Goal: Information Seeking & Learning: Learn about a topic

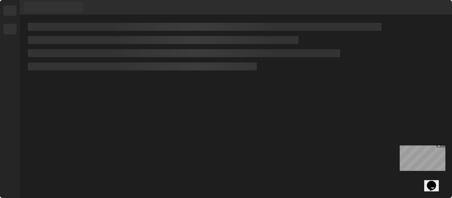
click at [441, 145] on div "Close" at bounding box center [440, 147] width 8 height 8
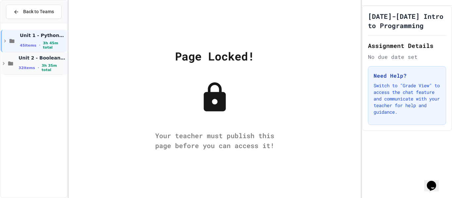
click at [48, 64] on div "Unit 2 - Boolean Expressions and If Statements 32 items • 3h 35m total" at bounding box center [42, 64] width 47 height 18
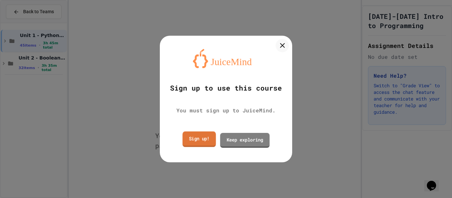
click at [210, 139] on link "Sign up!" at bounding box center [199, 140] width 33 height 16
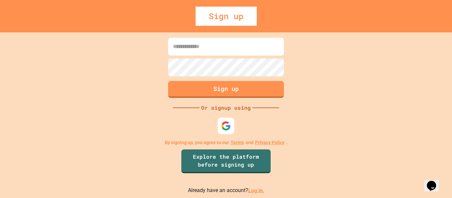
click at [254, 191] on link "Log in." at bounding box center [256, 190] width 16 height 6
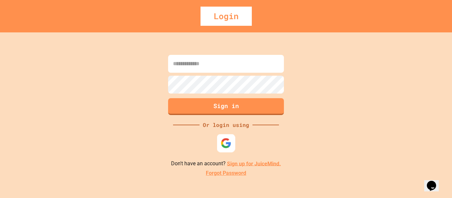
click at [231, 143] on div at bounding box center [226, 143] width 18 height 18
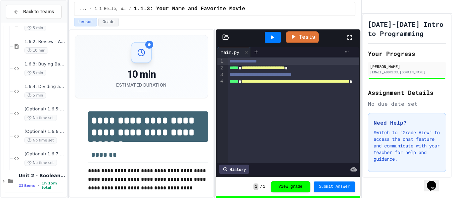
scroll to position [176, 0]
click at [35, 180] on div "Unit 2 - Boolean Expressions and If Statements 23 items • 1h 15m total" at bounding box center [42, 180] width 47 height 18
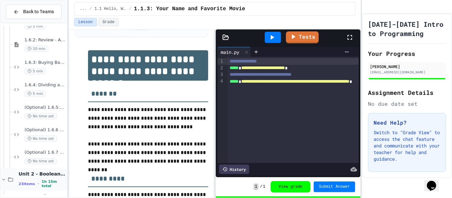
scroll to position [244, 0]
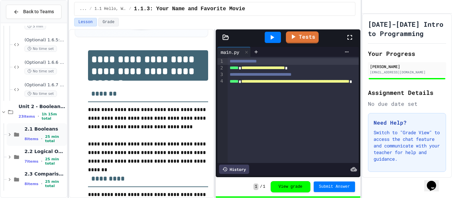
click at [57, 130] on span "2.1 Booleans" at bounding box center [44, 129] width 41 height 6
click at [41, 160] on span "10 min" at bounding box center [36, 161] width 24 height 6
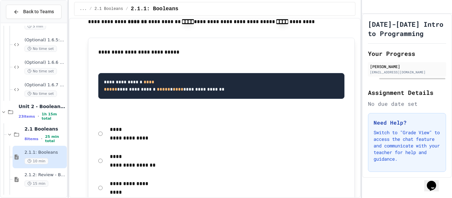
scroll to position [555, 0]
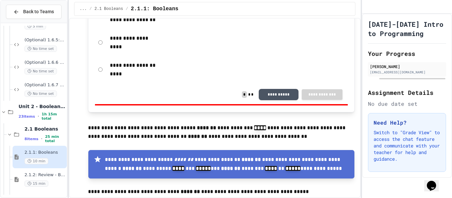
scroll to position [698, 0]
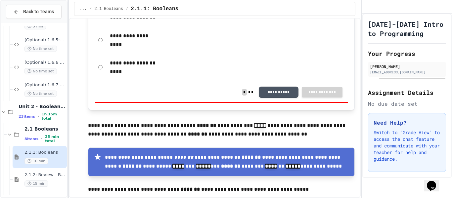
click at [204, 153] on p "**********" at bounding box center [227, 162] width 244 height 18
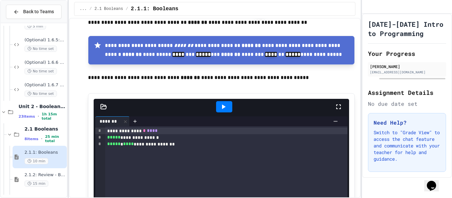
scroll to position [824, 0]
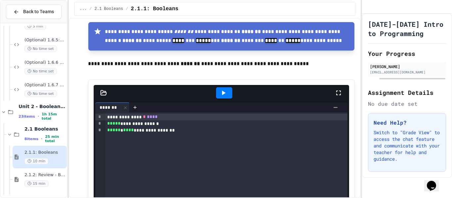
click at [229, 87] on div at bounding box center [224, 92] width 16 height 11
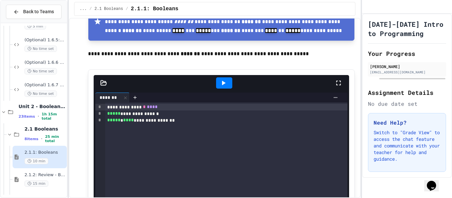
scroll to position [827, 0]
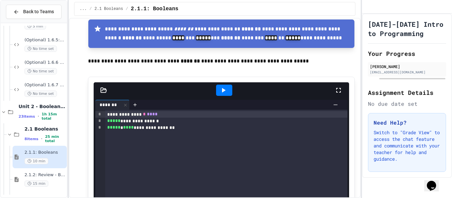
click at [168, 118] on div "**********" at bounding box center [226, 121] width 242 height 7
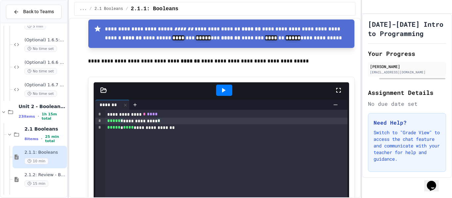
click at [160, 118] on span "*" at bounding box center [158, 120] width 3 height 5
click at [227, 86] on icon at bounding box center [223, 90] width 8 height 8
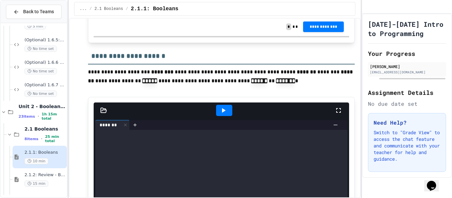
scroll to position [1158, 0]
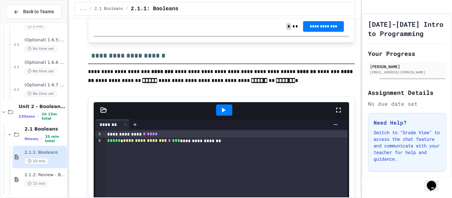
click at [220, 106] on icon at bounding box center [223, 110] width 8 height 8
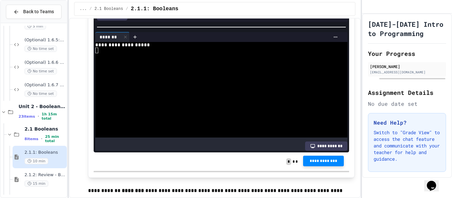
click at [315, 156] on button "**********" at bounding box center [323, 161] width 41 height 11
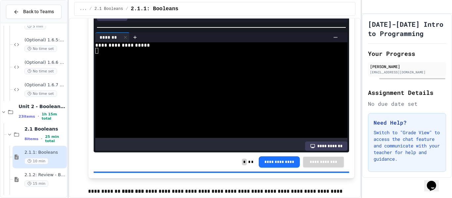
scroll to position [1374, 0]
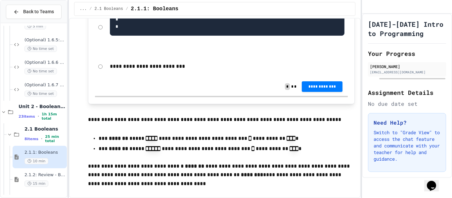
scroll to position [1827, 0]
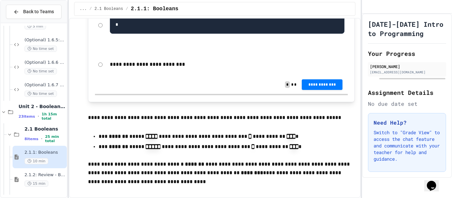
click at [336, 75] on div "**********" at bounding box center [221, 84] width 253 height 19
click at [338, 79] on button "**********" at bounding box center [322, 84] width 41 height 11
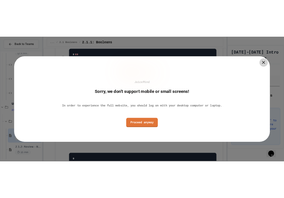
scroll to position [1992, 0]
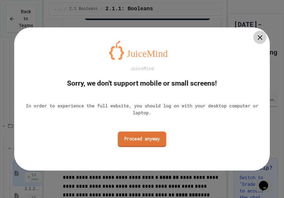
click at [154, 144] on link "Proceed anyway" at bounding box center [142, 139] width 49 height 16
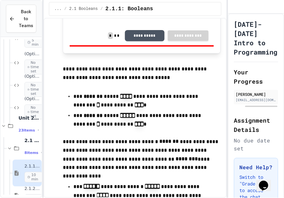
scroll to position [1853, 0]
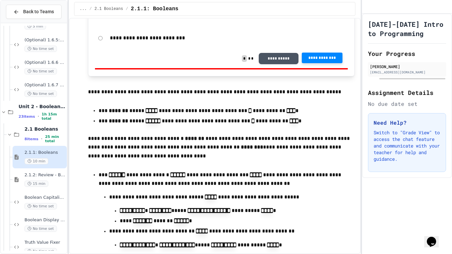
click at [275, 134] on p "**********" at bounding box center [221, 147] width 267 height 26
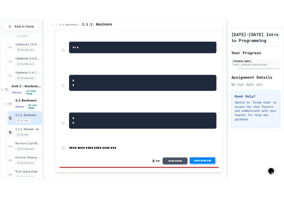
scroll to position [2028, 0]
